Goal: Task Accomplishment & Management: Use online tool/utility

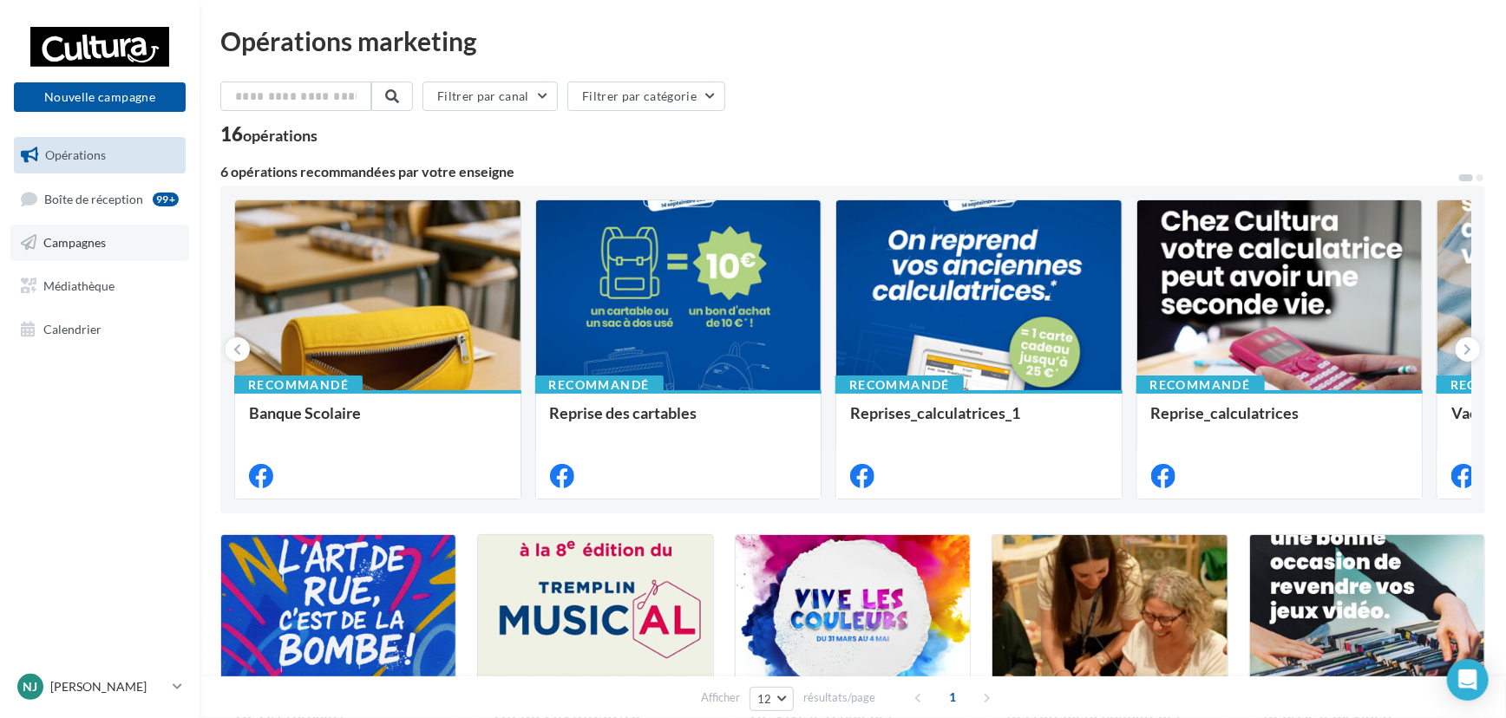
click at [67, 239] on span "Campagnes" at bounding box center [74, 242] width 62 height 15
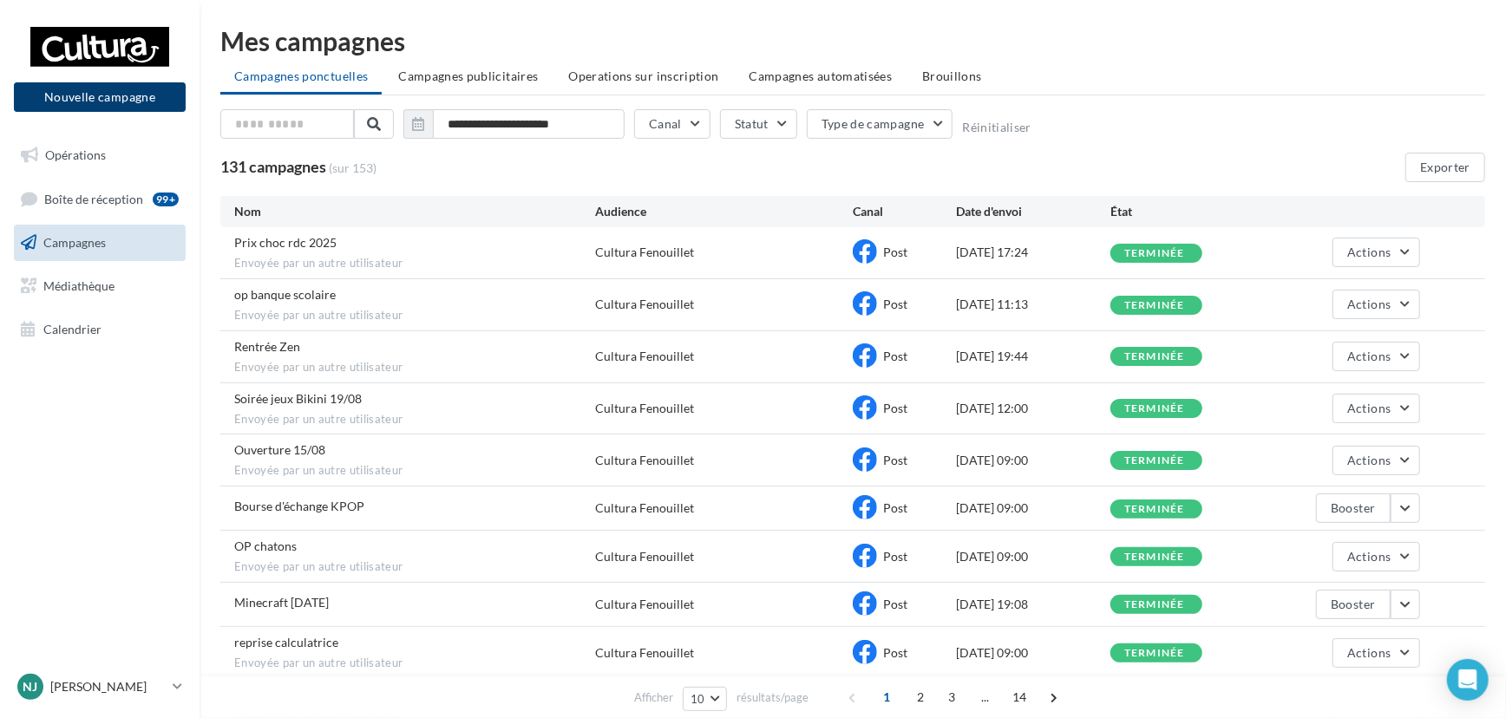
click at [140, 102] on button "Nouvelle campagne" at bounding box center [100, 96] width 172 height 29
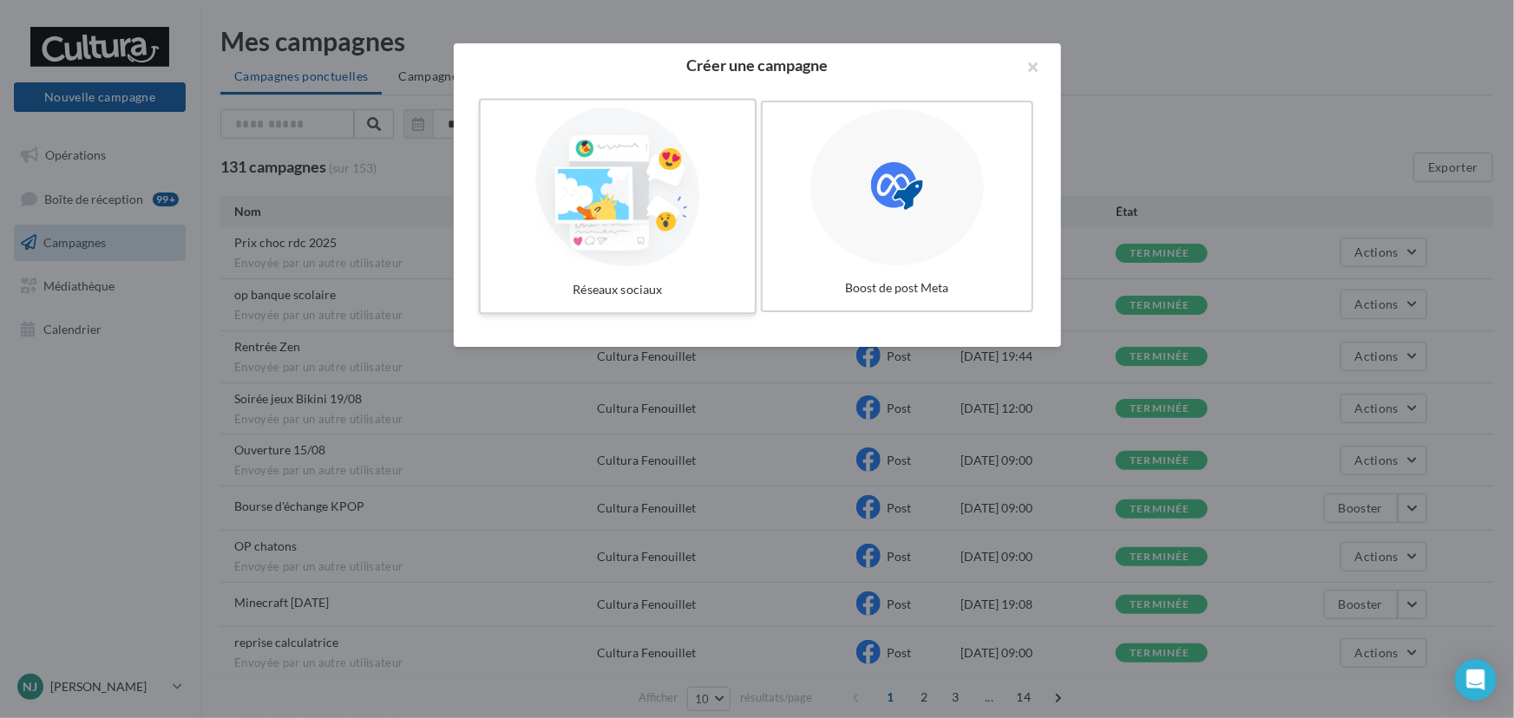
click at [610, 186] on div at bounding box center [618, 188] width 260 height 160
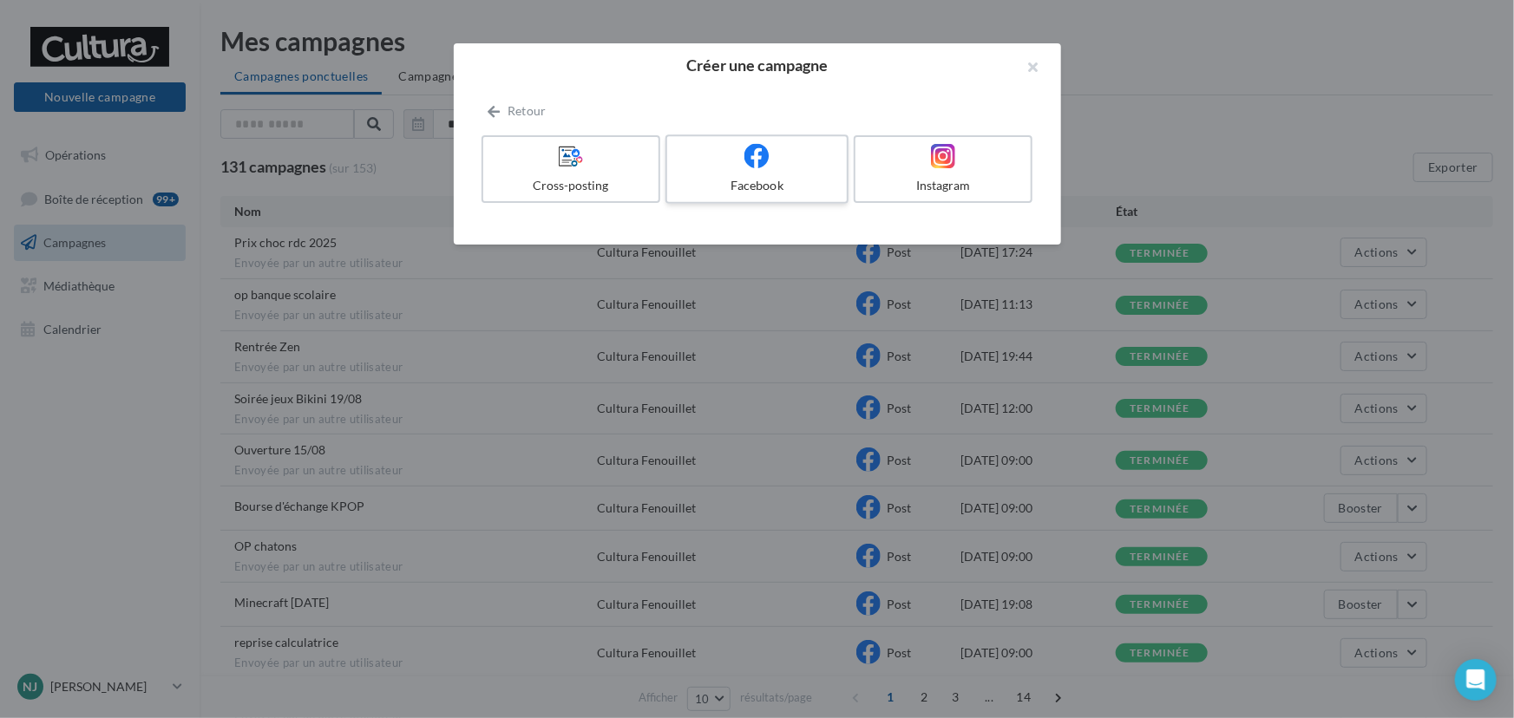
click at [771, 173] on label "Facebook" at bounding box center [756, 168] width 183 height 69
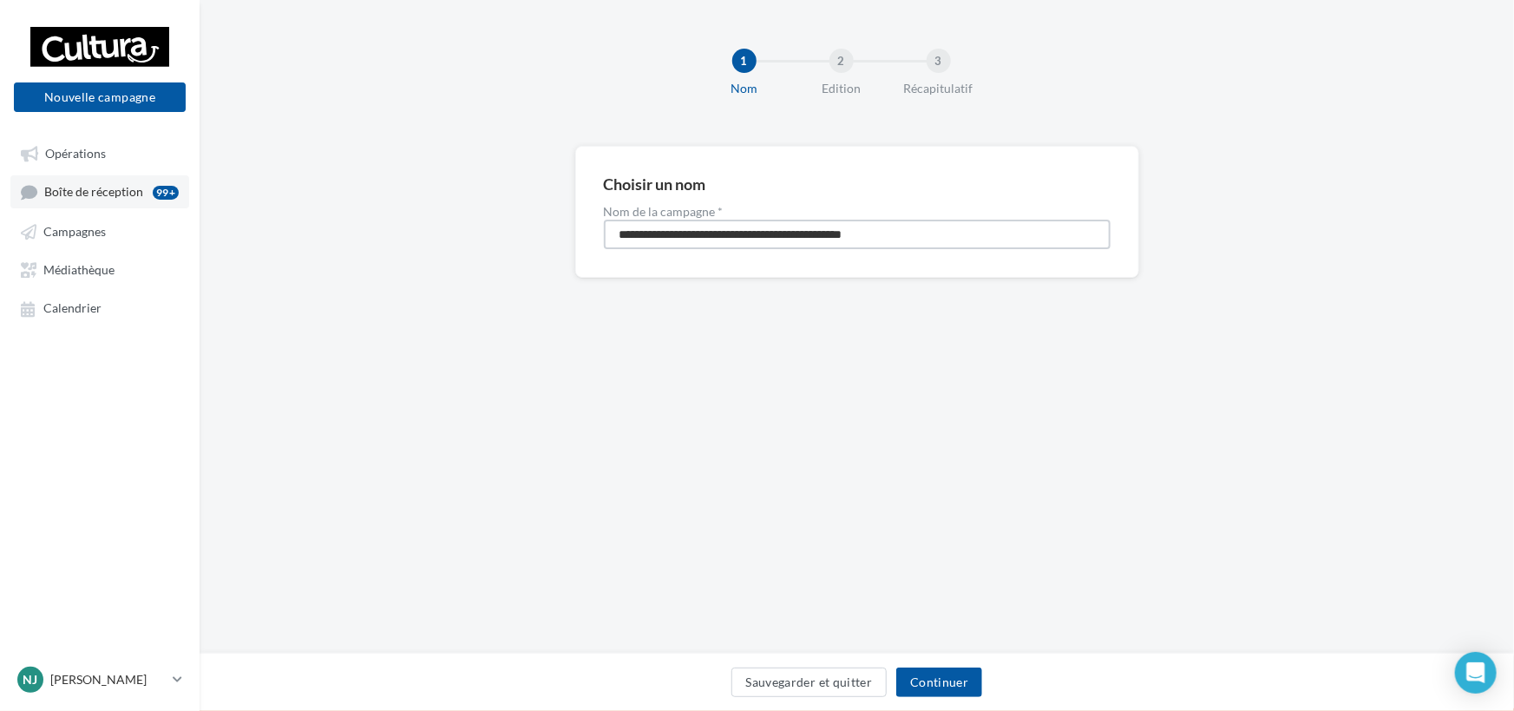
drag, startPoint x: 780, startPoint y: 234, endPoint x: 75, endPoint y: 184, distance: 707.1
click at [76, 187] on div "Nouvelle campagne Nouvelle campagne Opérations Boîte de réception 99+ Campagnes…" at bounding box center [757, 355] width 1514 height 711
type input "********"
